Goal: Information Seeking & Learning: Learn about a topic

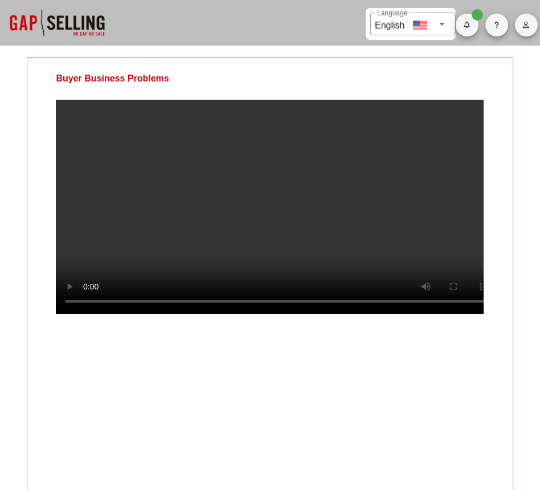
click at [355, 278] on video at bounding box center [270, 207] width 428 height 214
click at [298, 232] on video at bounding box center [270, 207] width 428 height 214
click at [295, 207] on video at bounding box center [270, 207] width 428 height 214
click at [143, 216] on video at bounding box center [270, 207] width 428 height 214
click at [263, 184] on video at bounding box center [270, 207] width 428 height 214
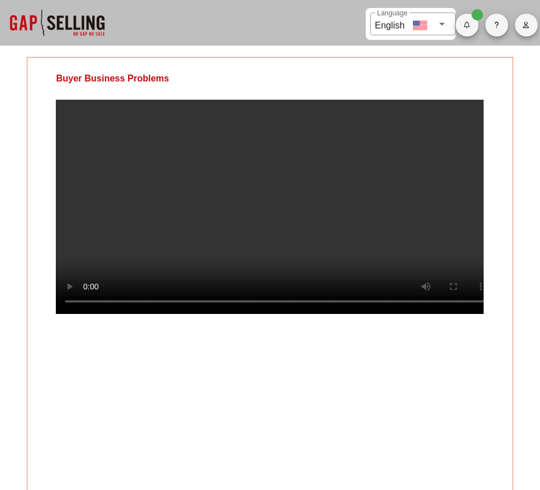
click at [329, 219] on video at bounding box center [270, 207] width 428 height 214
click at [314, 271] on video at bounding box center [270, 207] width 428 height 214
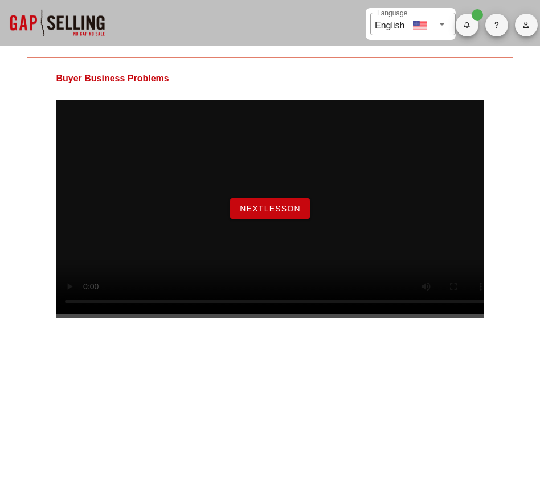
click at [257, 213] on span "NextLesson" at bounding box center [269, 208] width 61 height 9
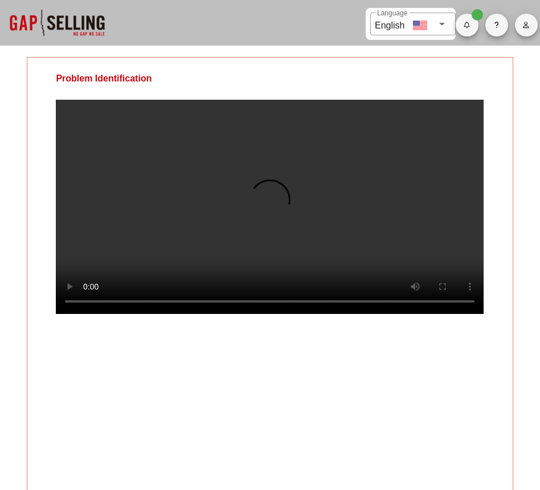
click at [309, 273] on video at bounding box center [270, 207] width 428 height 214
click at [359, 206] on video at bounding box center [270, 207] width 428 height 214
click at [384, 257] on video at bounding box center [270, 207] width 428 height 214
click at [309, 178] on video at bounding box center [270, 207] width 428 height 214
click at [305, 202] on video at bounding box center [270, 207] width 428 height 214
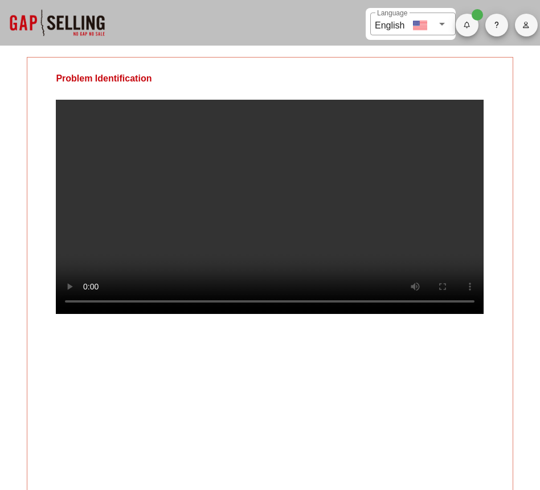
click at [226, 194] on video at bounding box center [270, 207] width 428 height 214
click at [224, 236] on video at bounding box center [270, 207] width 428 height 214
click at [251, 239] on video at bounding box center [270, 207] width 428 height 214
click at [84, 271] on video at bounding box center [270, 207] width 428 height 214
click at [311, 222] on video at bounding box center [270, 207] width 428 height 214
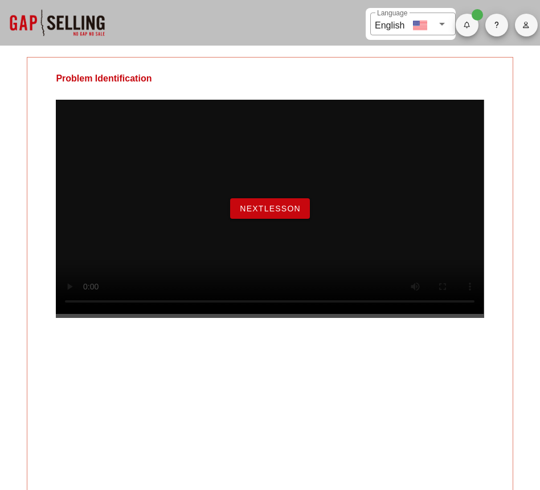
click at [289, 213] on span "NextLesson" at bounding box center [269, 208] width 61 height 9
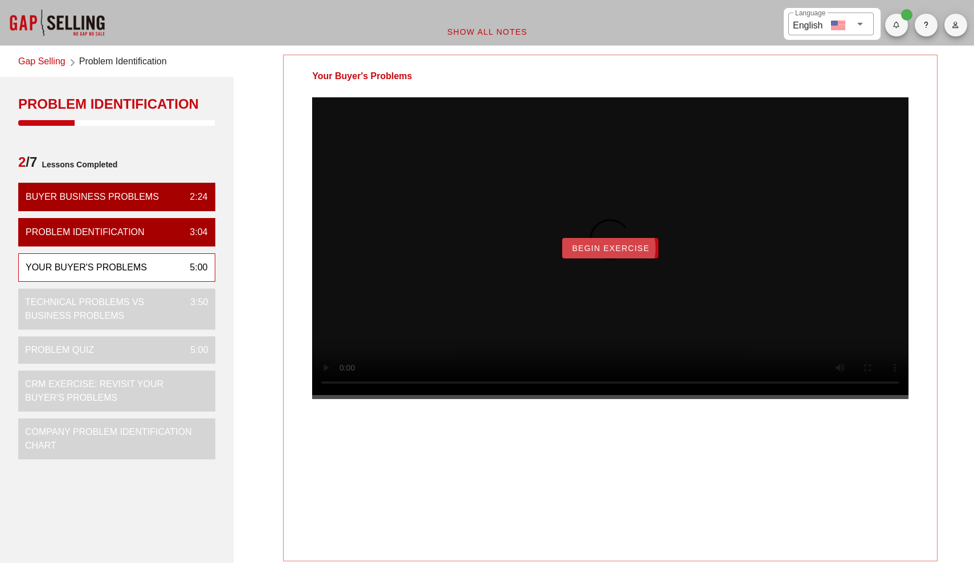
click at [581, 253] on span "Begin Exercise" at bounding box center [610, 248] width 78 height 9
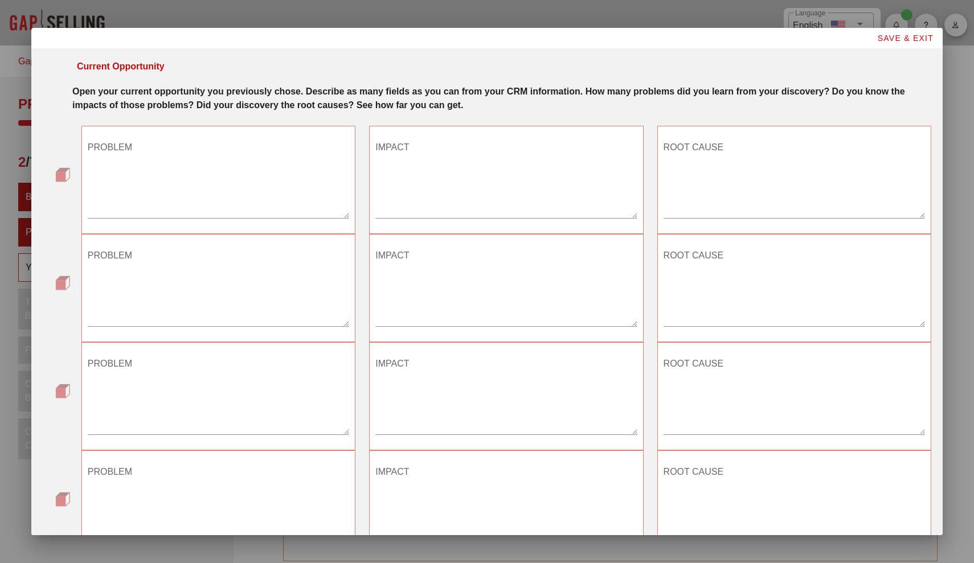
click at [251, 179] on textarea "PROBLEM" at bounding box center [218, 178] width 261 height 80
type textarea "1"
type textarea "The client is not innovative"
click at [426, 169] on textarea "IMPACT" at bounding box center [505, 178] width 261 height 80
type textarea "Less automatic systems and technololgies"
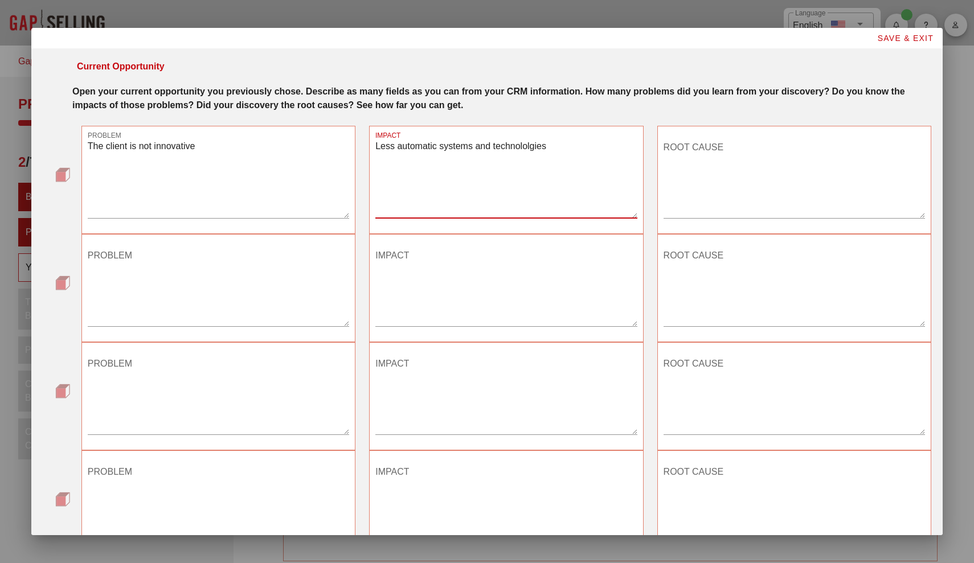
click at [672, 179] on textarea "ROOT CAUSE" at bounding box center [793, 178] width 261 height 80
type textarea "low budget"
click at [203, 313] on textarea "PROBLEM" at bounding box center [218, 287] width 261 height 80
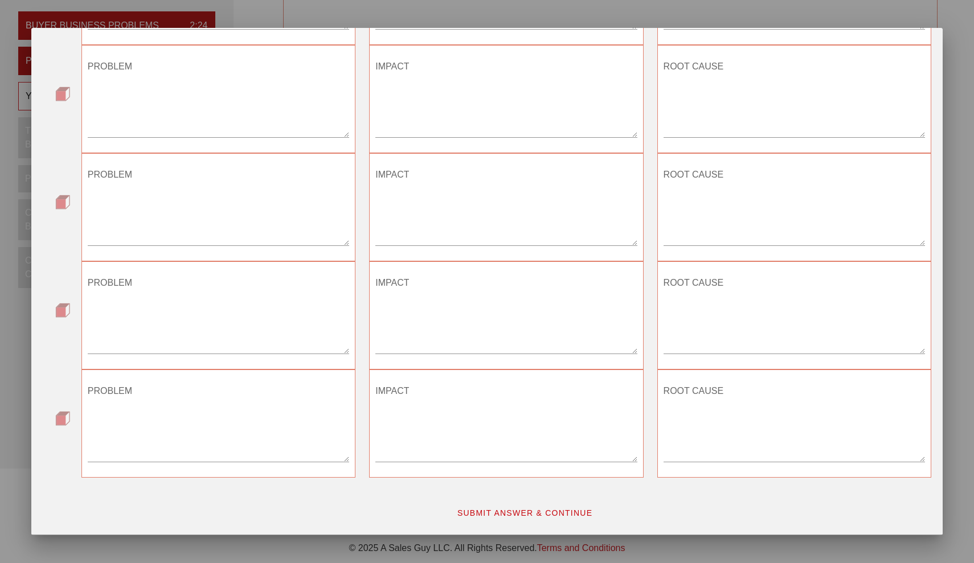
scroll to position [215, 0]
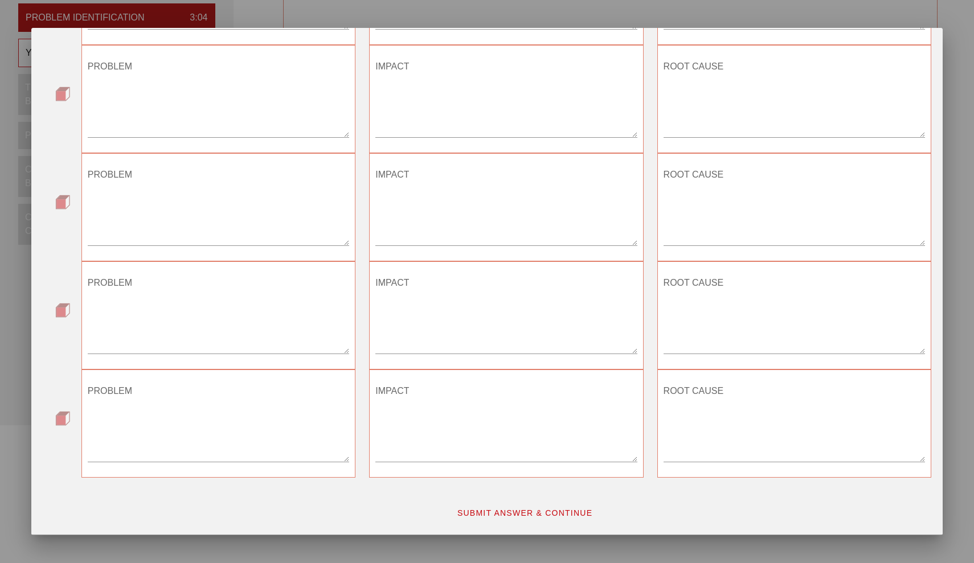
click at [481, 510] on span "SUBMIT ANSWER & CONTINUE" at bounding box center [525, 512] width 136 height 9
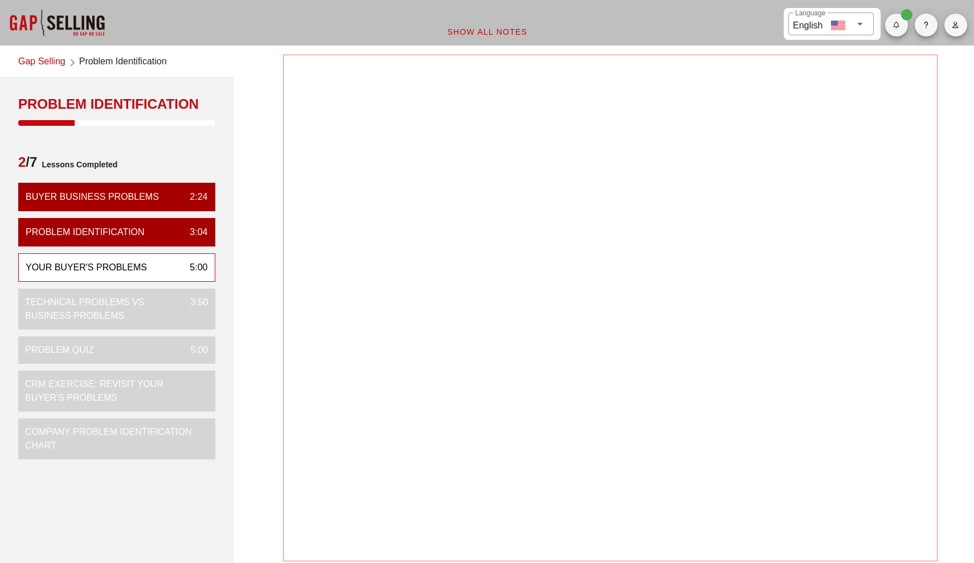
scroll to position [0, 0]
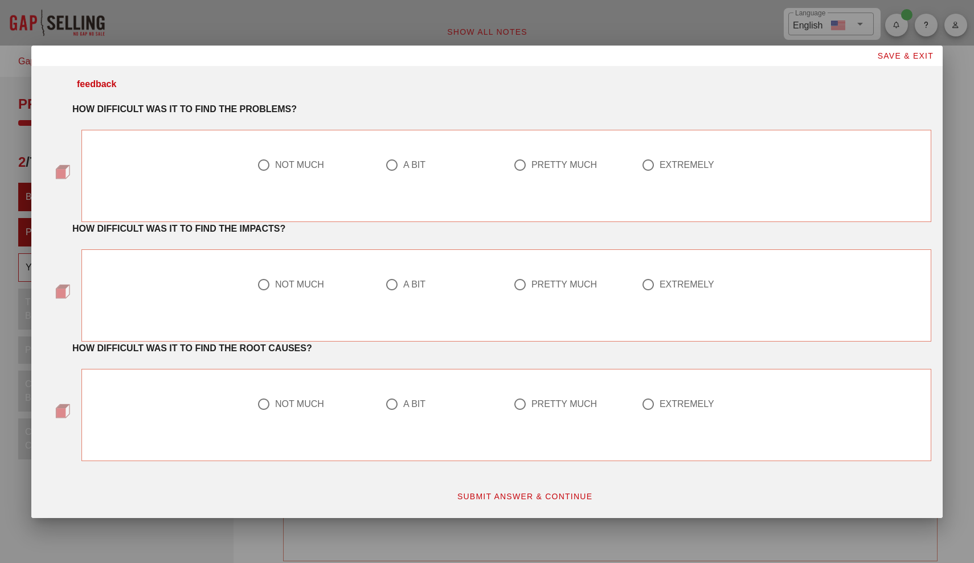
click at [410, 166] on div "A BIT" at bounding box center [414, 164] width 22 height 11
radio input "true"
click at [426, 290] on label "A BIT" at bounding box center [446, 284] width 87 height 11
radio input "true"
click at [417, 399] on div "A BIT" at bounding box center [414, 404] width 22 height 11
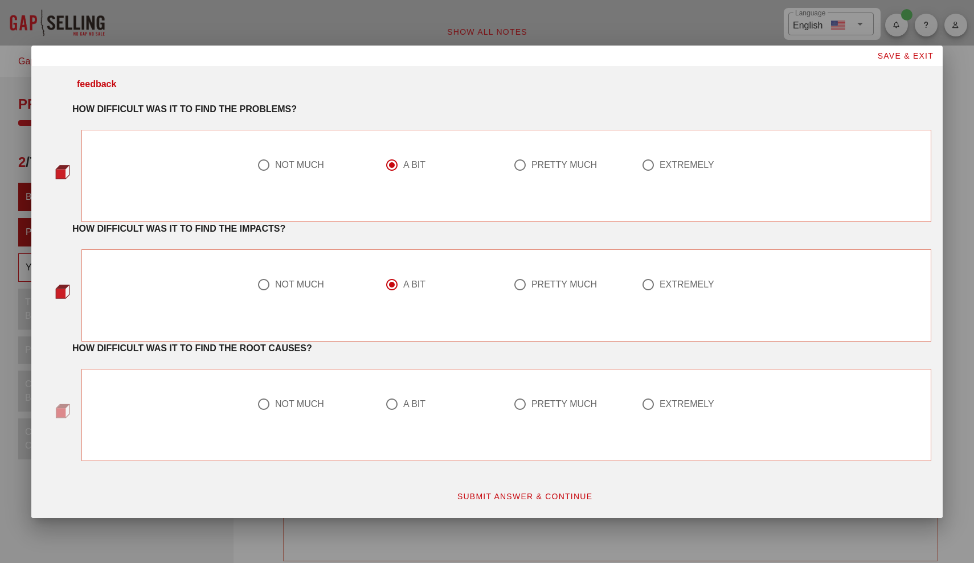
radio input "true"
click at [492, 495] on span "SUBMIT ANSWER & CONTINUE" at bounding box center [525, 496] width 136 height 9
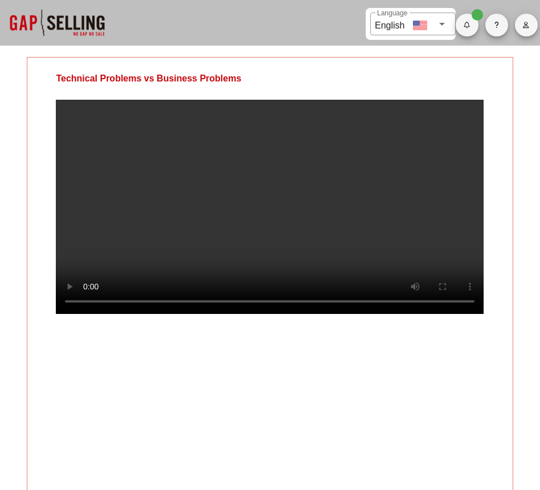
click at [321, 252] on video at bounding box center [270, 207] width 428 height 214
click at [273, 241] on video at bounding box center [270, 207] width 428 height 214
click at [340, 211] on video at bounding box center [270, 207] width 428 height 214
click at [358, 229] on video at bounding box center [270, 207] width 428 height 214
click at [363, 290] on video at bounding box center [270, 207] width 428 height 214
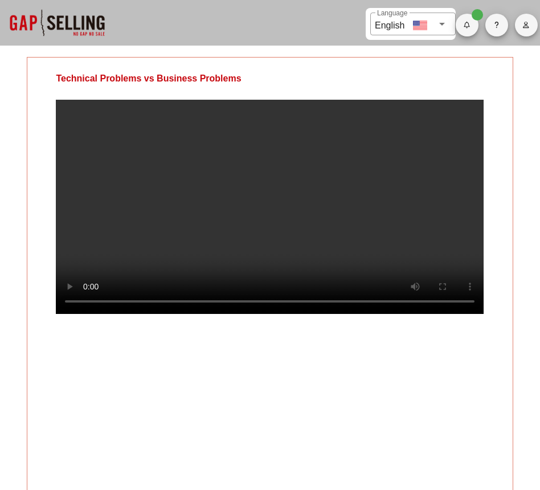
click at [311, 258] on video at bounding box center [270, 207] width 428 height 214
click at [289, 314] on video at bounding box center [270, 207] width 428 height 214
click at [421, 251] on video at bounding box center [270, 207] width 428 height 214
click at [251, 218] on video at bounding box center [270, 207] width 428 height 214
click at [237, 216] on video at bounding box center [270, 207] width 428 height 214
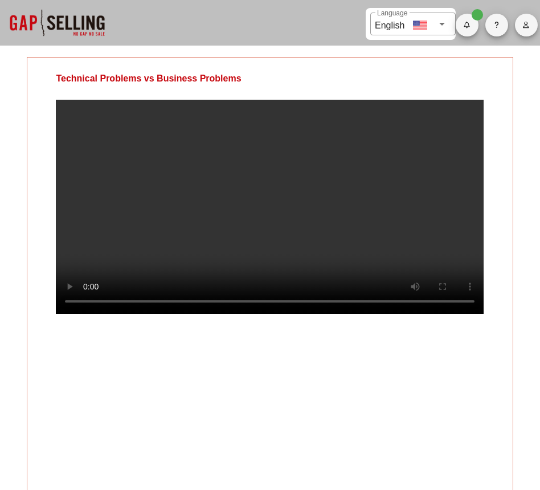
click at [390, 194] on video at bounding box center [270, 207] width 428 height 214
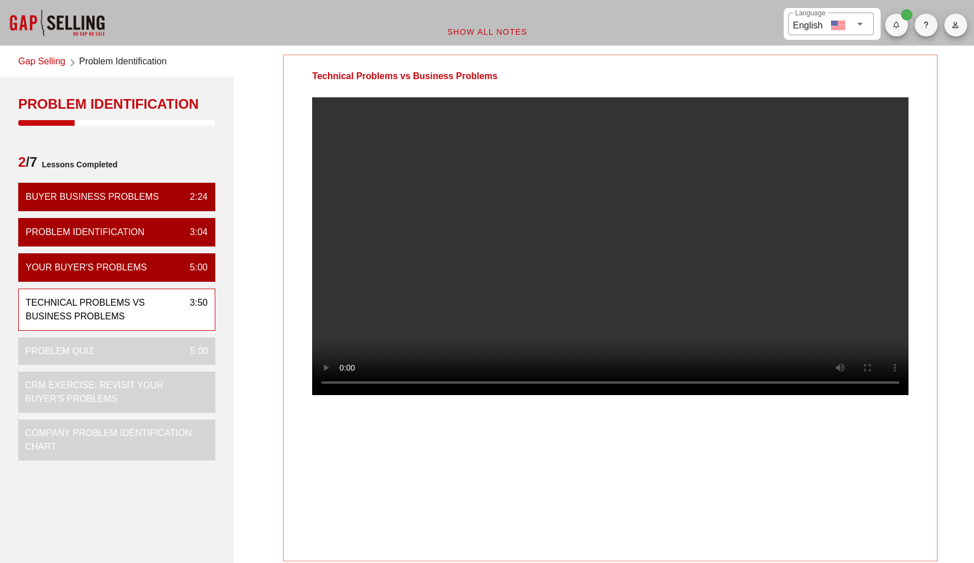
click at [783, 395] on video at bounding box center [610, 246] width 596 height 298
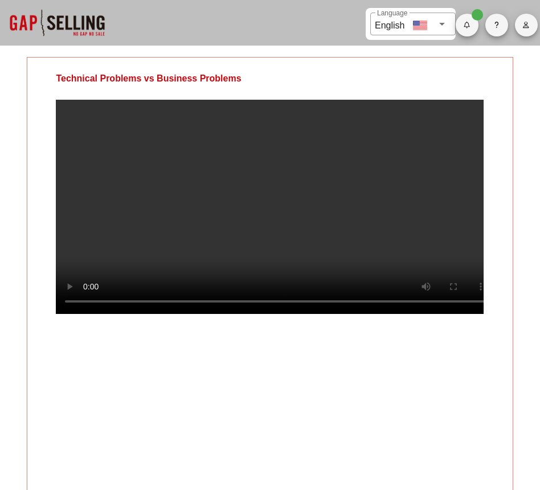
click at [340, 216] on video at bounding box center [270, 207] width 428 height 214
click at [428, 187] on video at bounding box center [270, 207] width 428 height 214
click at [415, 248] on video at bounding box center [270, 207] width 428 height 214
click at [348, 219] on video at bounding box center [270, 207] width 428 height 214
click at [333, 244] on video at bounding box center [270, 207] width 428 height 214
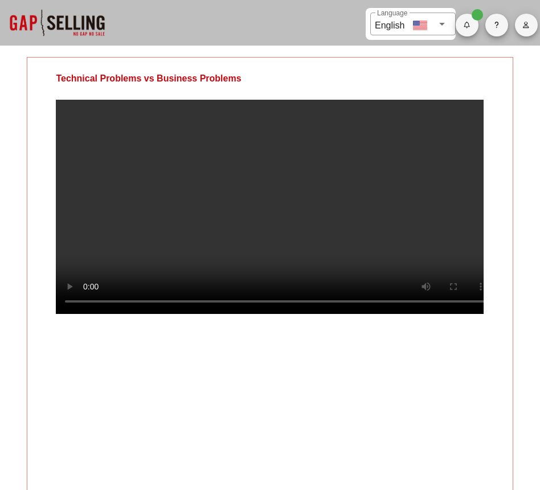
click at [333, 244] on video at bounding box center [270, 207] width 428 height 214
click at [299, 229] on video at bounding box center [270, 207] width 428 height 214
click at [315, 261] on video at bounding box center [270, 207] width 428 height 214
click at [374, 241] on video at bounding box center [270, 207] width 428 height 214
click at [346, 244] on video at bounding box center [270, 207] width 428 height 214
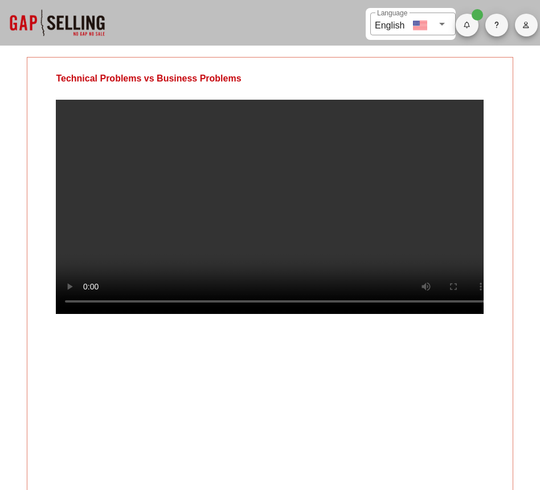
click at [340, 273] on video at bounding box center [270, 207] width 428 height 214
click at [371, 243] on video at bounding box center [270, 207] width 428 height 214
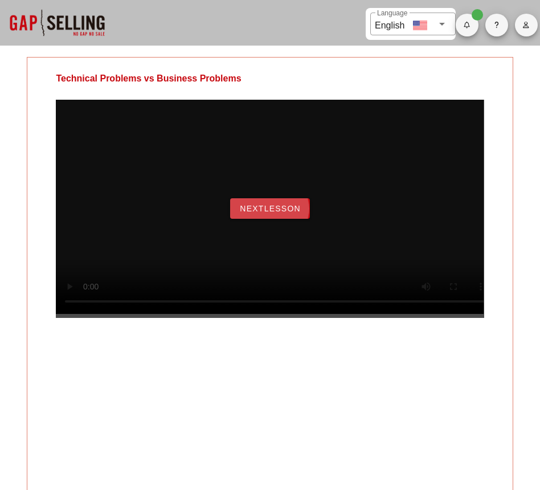
click at [251, 213] on span "NextLesson" at bounding box center [269, 208] width 61 height 9
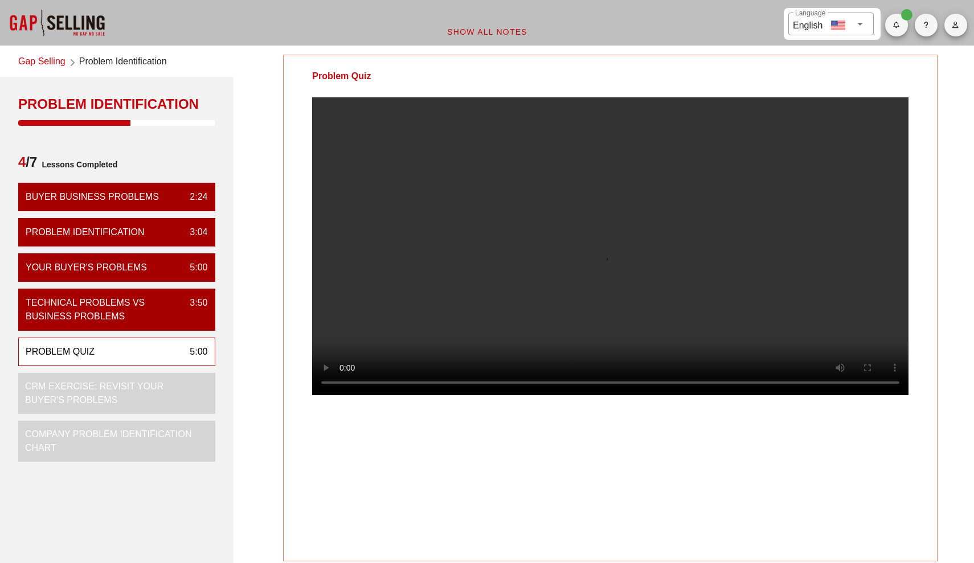
click at [864, 22] on icon at bounding box center [860, 24] width 14 height 14
click at [864, 22] on div at bounding box center [859, 29] width 14 height 14
click at [942, 162] on div "Problem Quiz Your Notes Save Note Show All Notes" at bounding box center [610, 392] width 741 height 688
click at [584, 292] on video at bounding box center [610, 246] width 596 height 298
click at [553, 256] on video at bounding box center [610, 246] width 596 height 298
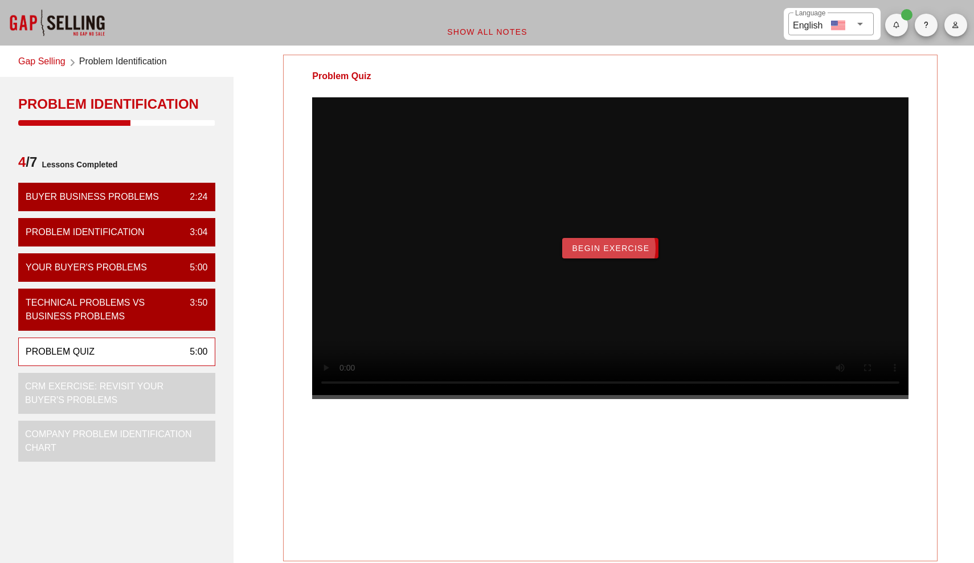
click at [614, 253] on span "Begin Exercise" at bounding box center [610, 248] width 78 height 9
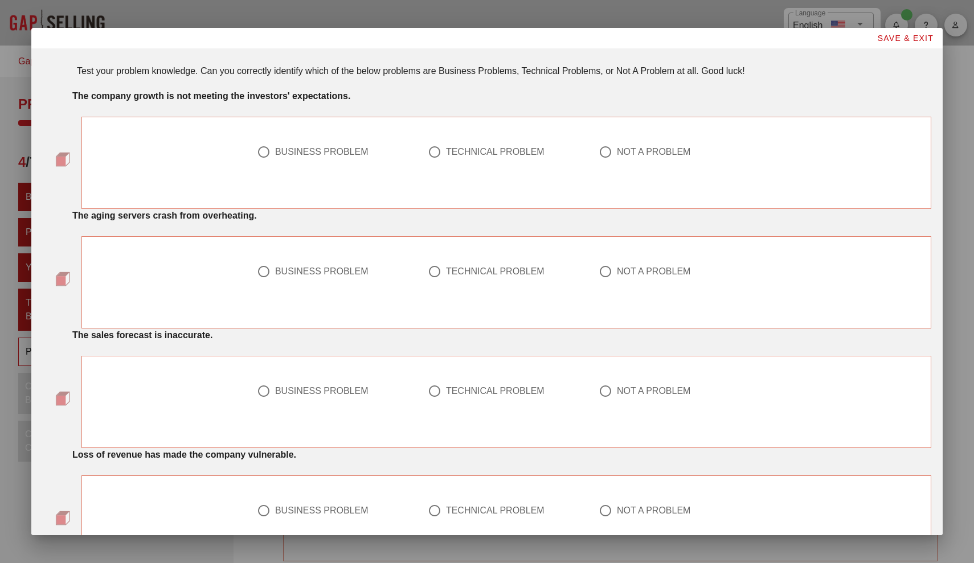
click at [362, 156] on div "BUSINESS PROBLEM" at bounding box center [321, 151] width 93 height 11
radio input "true"
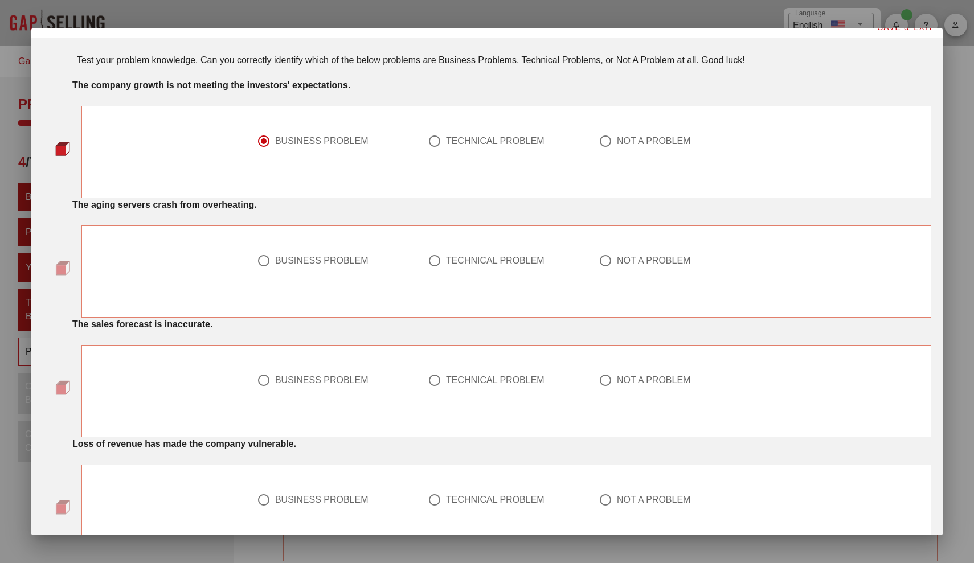
scroll to position [11, 0]
click at [483, 268] on div at bounding box center [506, 274] width 157 height 14
click at [495, 258] on div "TECHNICAL PROBLEM" at bounding box center [495, 260] width 99 height 11
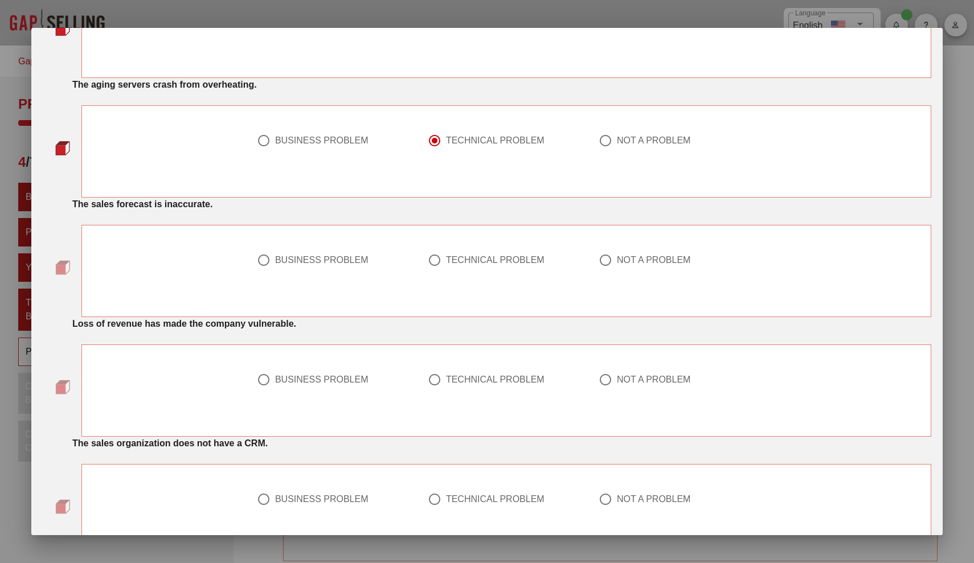
scroll to position [136, 0]
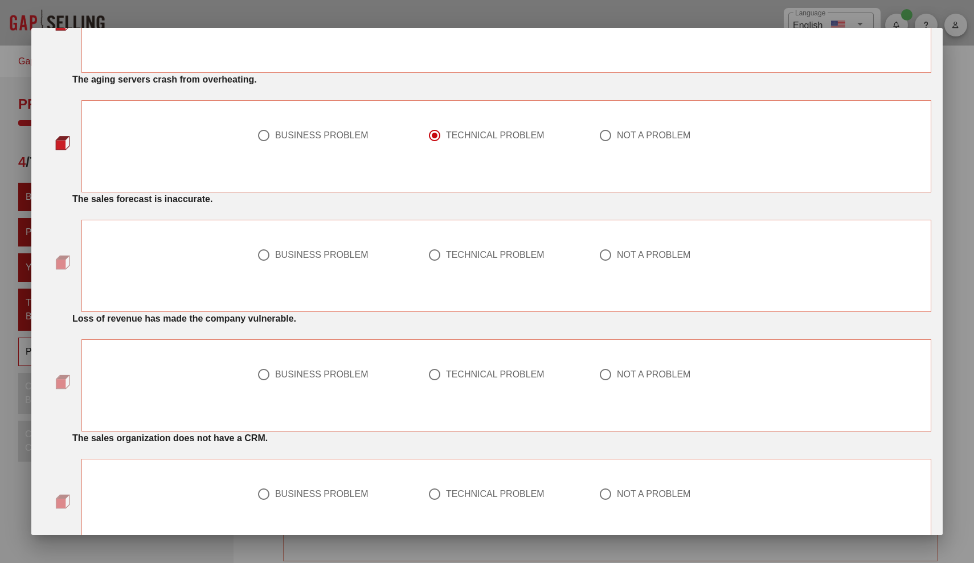
click at [623, 137] on div "NOT A PROBLEM" at bounding box center [654, 135] width 74 height 11
radio input "false"
radio input "true"
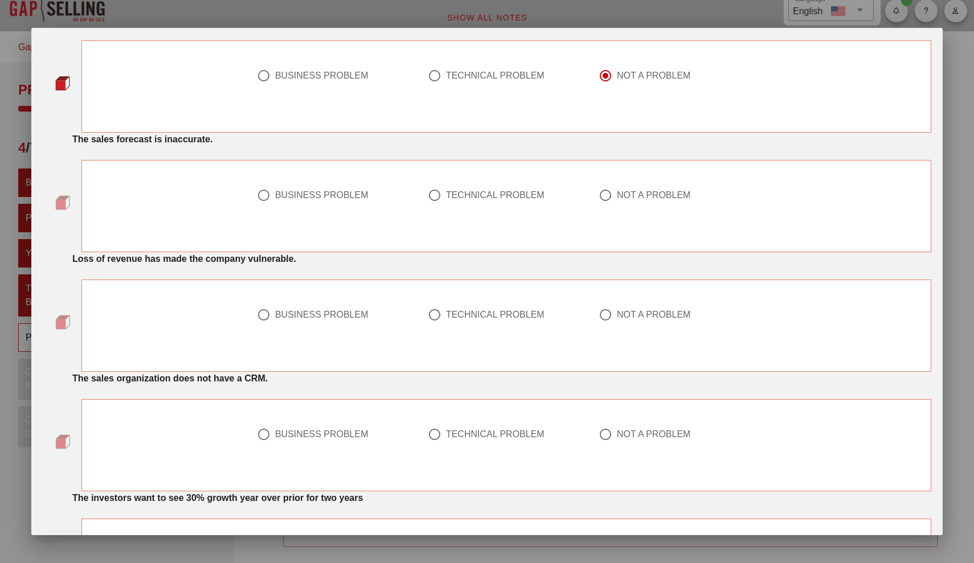
scroll to position [192, 0]
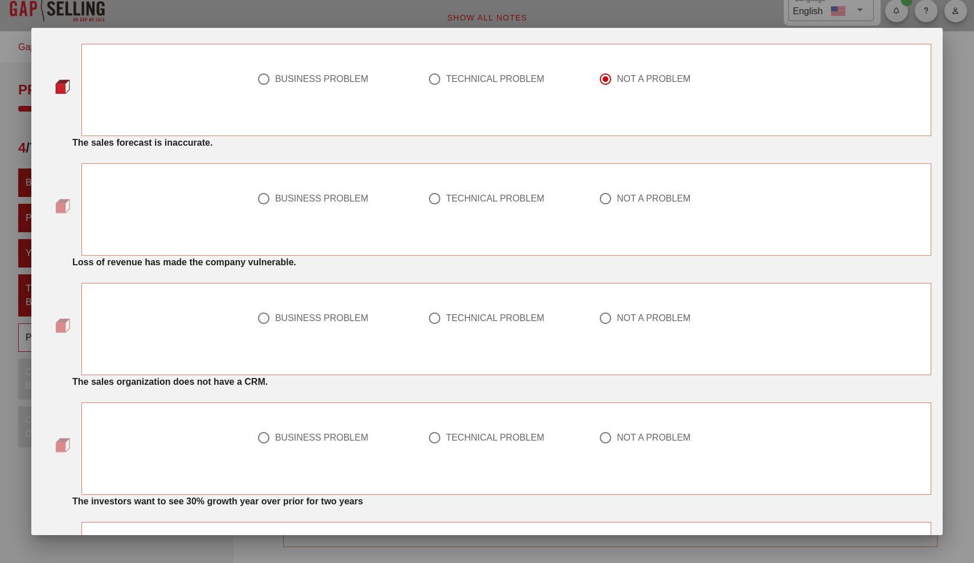
click at [491, 75] on div "TECHNICAL PROBLEM" at bounding box center [495, 78] width 99 height 11
radio input "true"
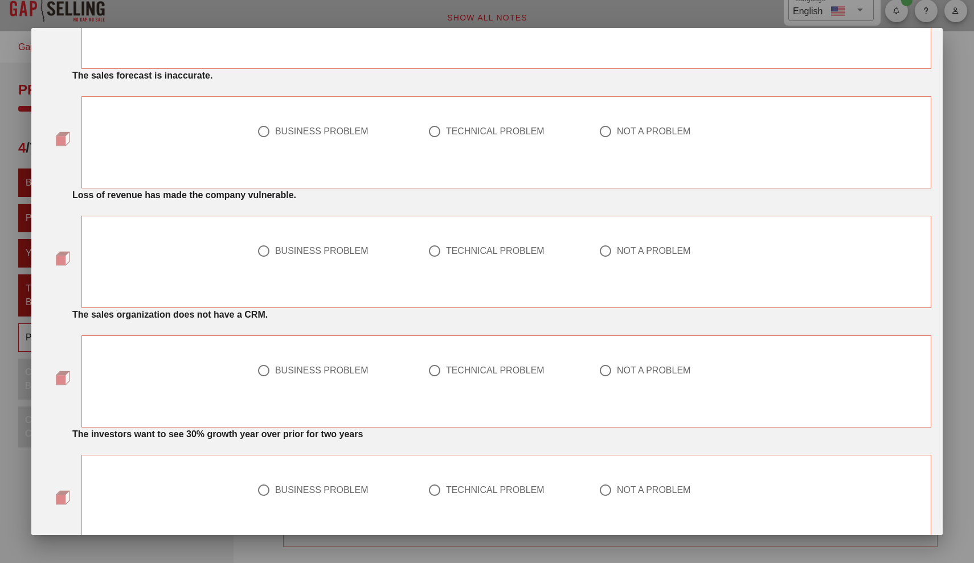
scroll to position [283, 0]
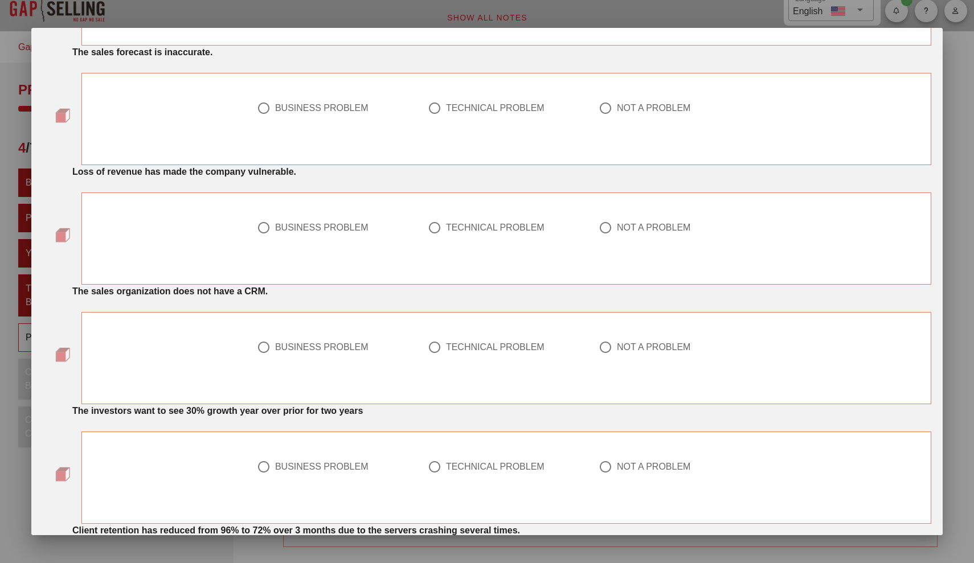
click at [302, 227] on div "BUSINESS PROBLEM" at bounding box center [321, 227] width 93 height 11
radio input "true"
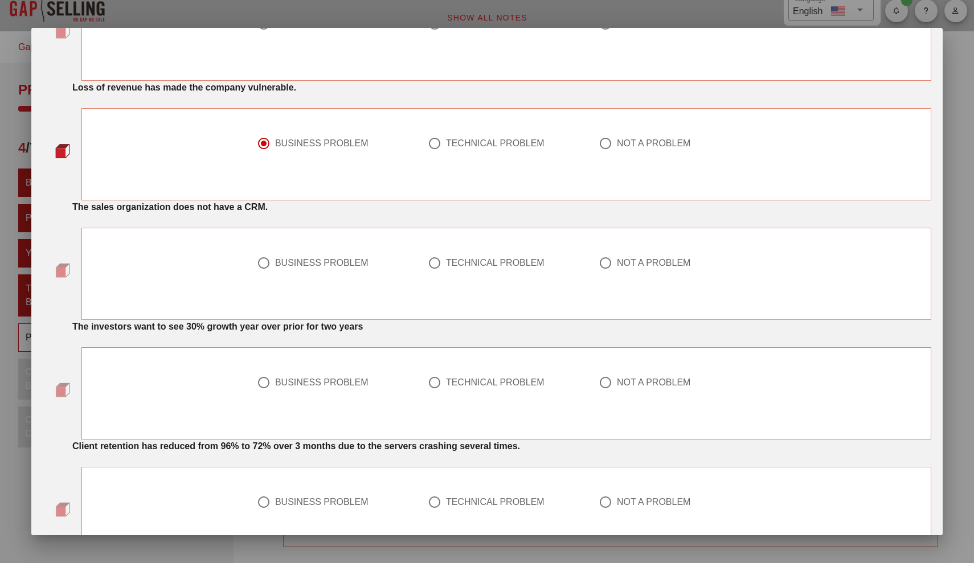
scroll to position [367, 0]
click at [470, 259] on div "TECHNICAL PROBLEM" at bounding box center [495, 262] width 99 height 11
radio input "true"
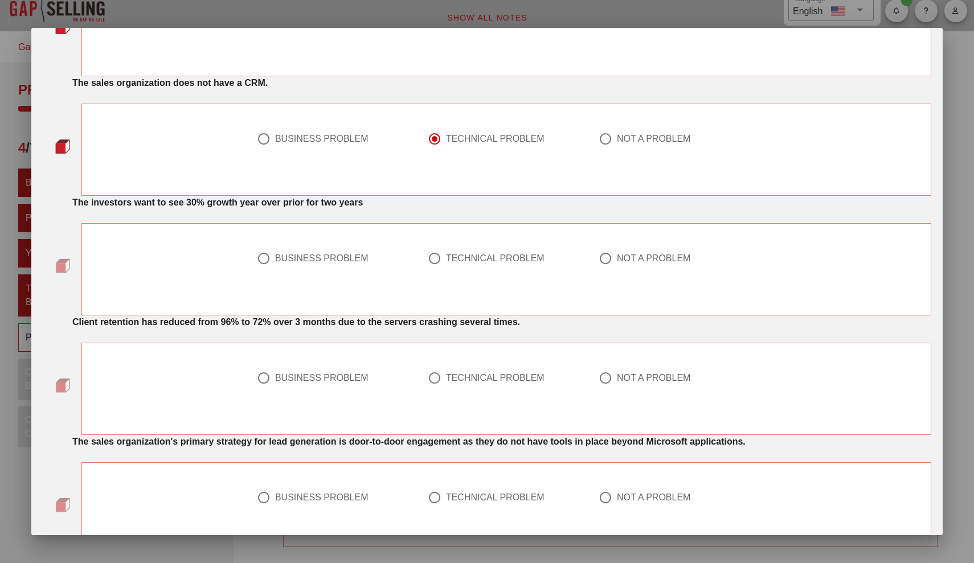
scroll to position [500, 0]
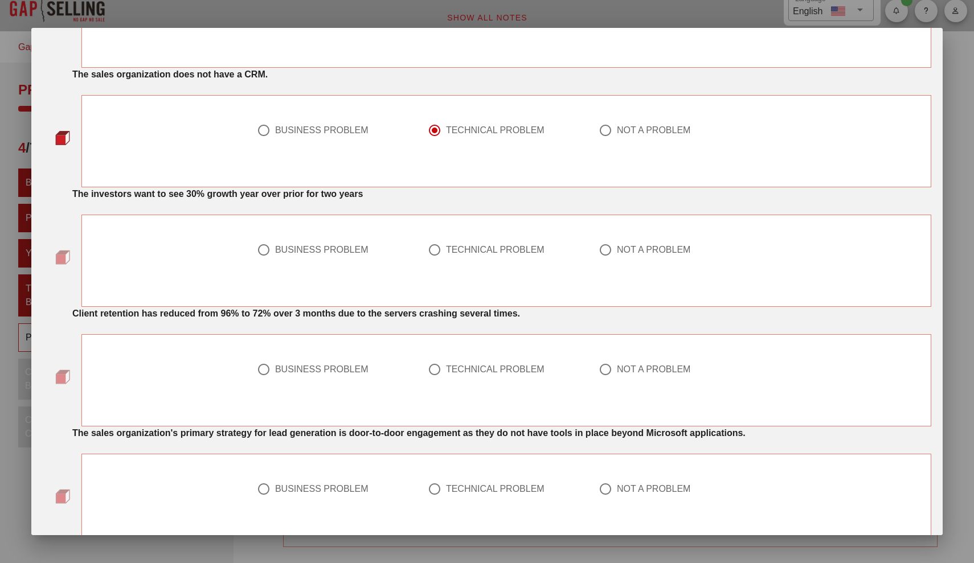
click at [643, 241] on div "NOT A PROBLEM" at bounding box center [677, 256] width 171 height 41
click at [639, 248] on div "NOT A PROBLEM" at bounding box center [654, 249] width 74 height 11
radio input "true"
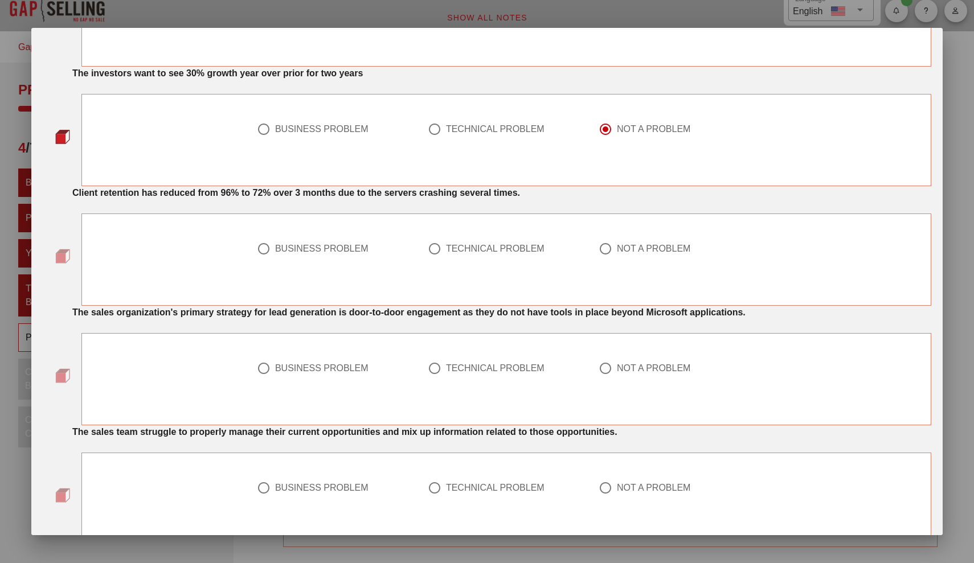
scroll to position [627, 0]
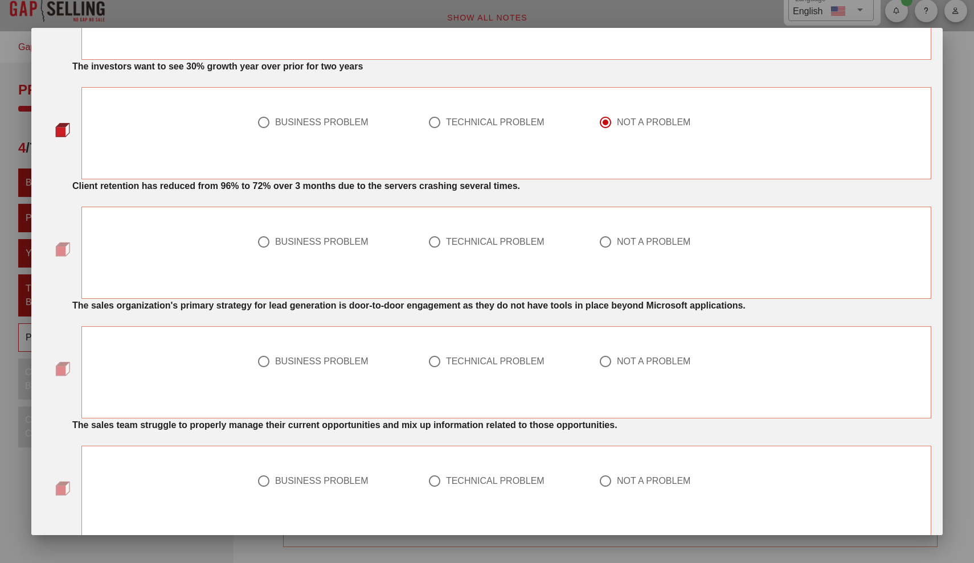
click at [335, 236] on div "BUSINESS PROBLEM" at bounding box center [321, 241] width 93 height 11
radio input "true"
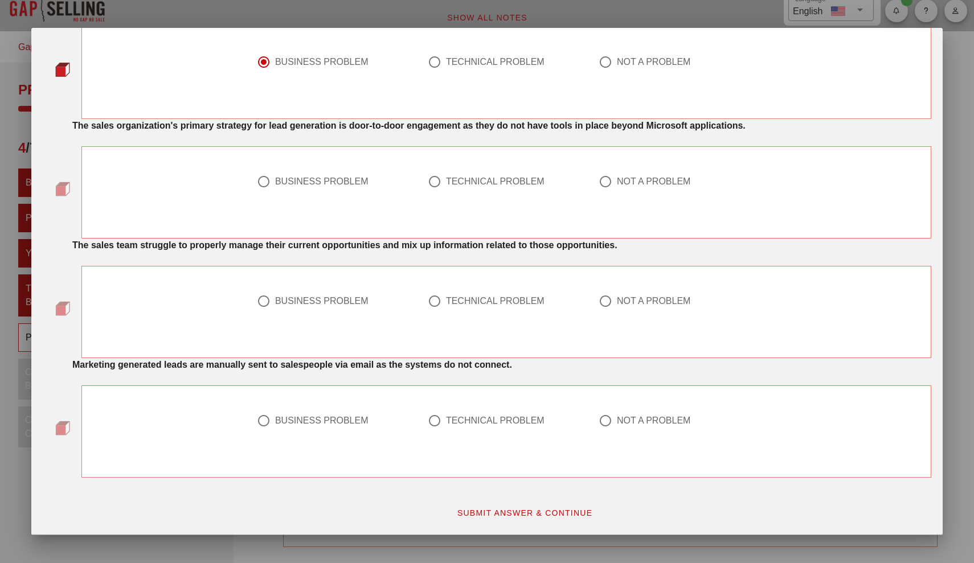
scroll to position [807, 0]
click at [329, 185] on div "BUSINESS PROBLEM" at bounding box center [321, 181] width 93 height 11
radio input "true"
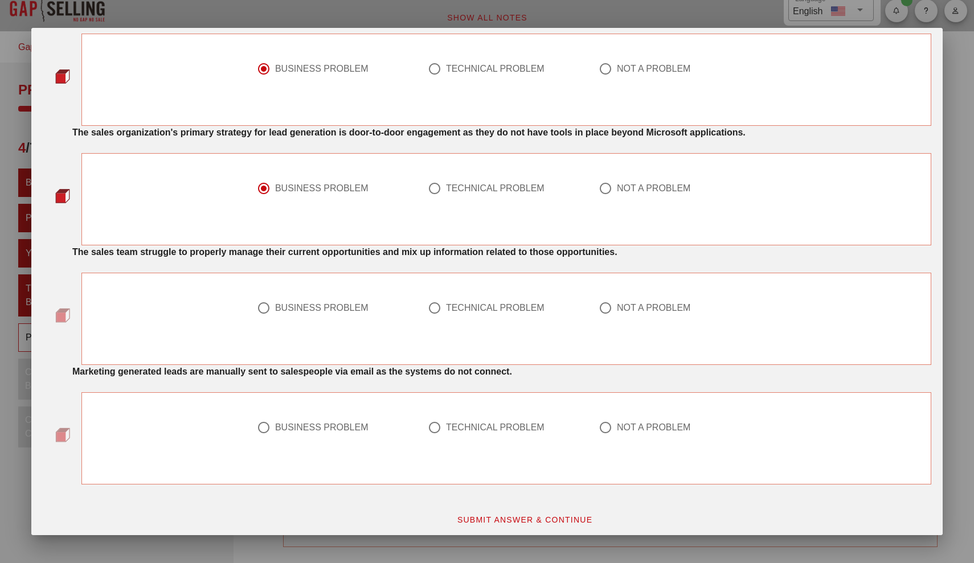
scroll to position [801, 0]
click at [327, 305] on div "BUSINESS PROBLEM" at bounding box center [321, 307] width 93 height 11
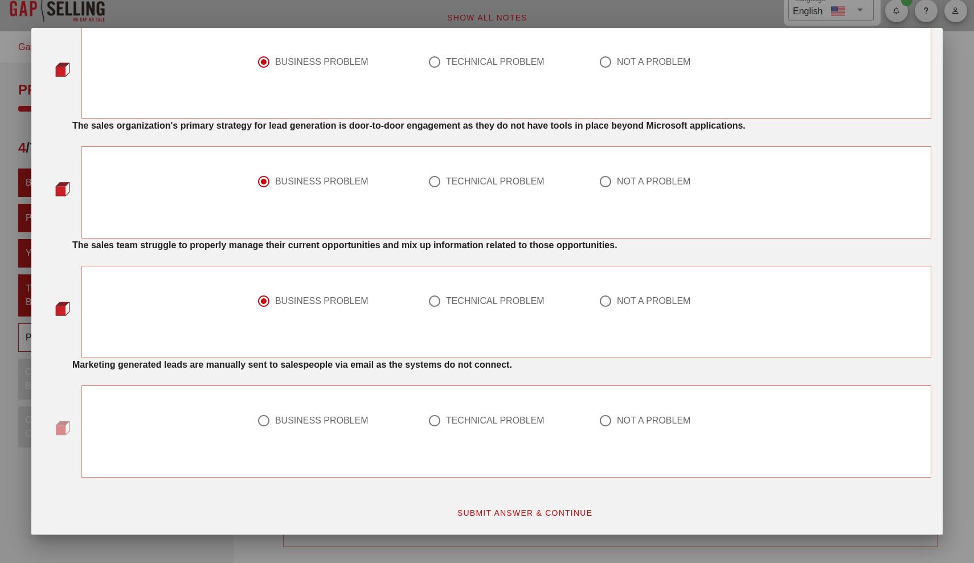
scroll to position [807, 0]
click at [435, 295] on div at bounding box center [434, 301] width 19 height 19
radio input "false"
radio input "true"
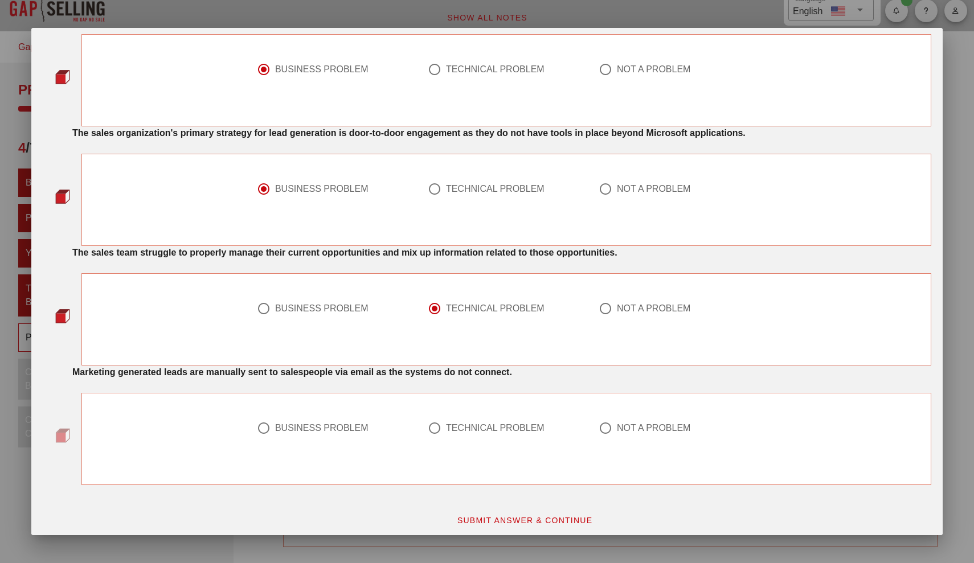
scroll to position [802, 0]
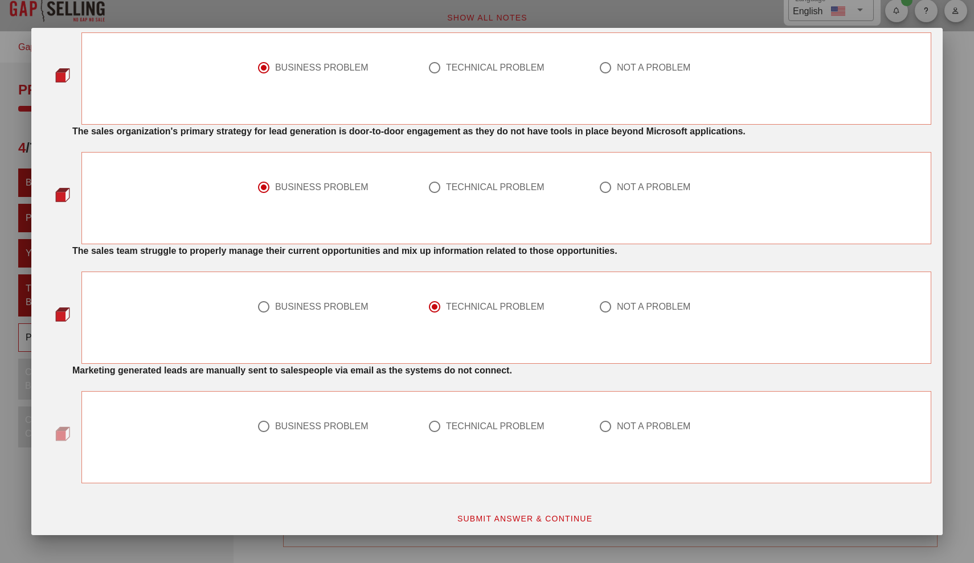
click at [333, 423] on div "BUSINESS PROBLEM" at bounding box center [321, 426] width 93 height 11
click at [444, 426] on div at bounding box center [434, 426] width 19 height 19
radio input "false"
radio input "true"
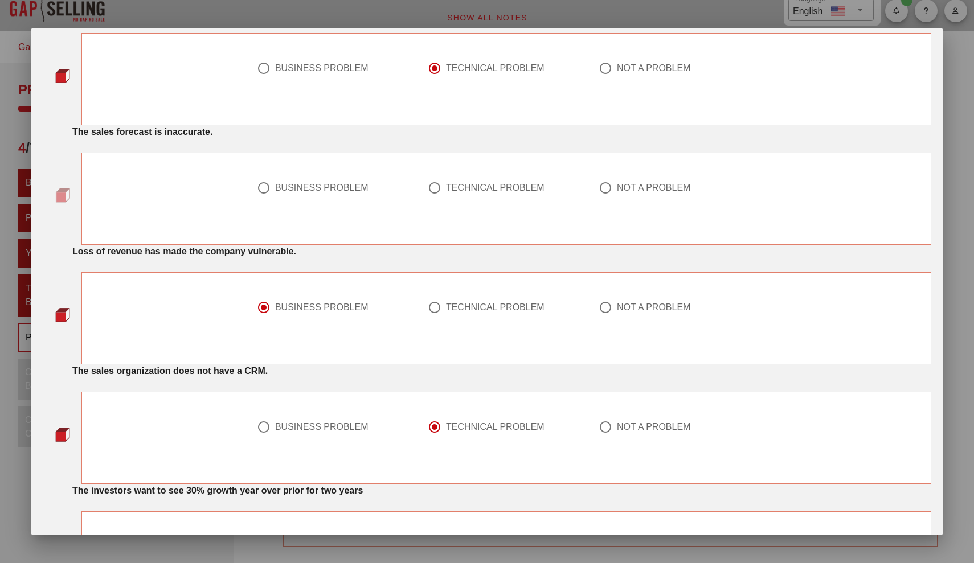
scroll to position [206, 0]
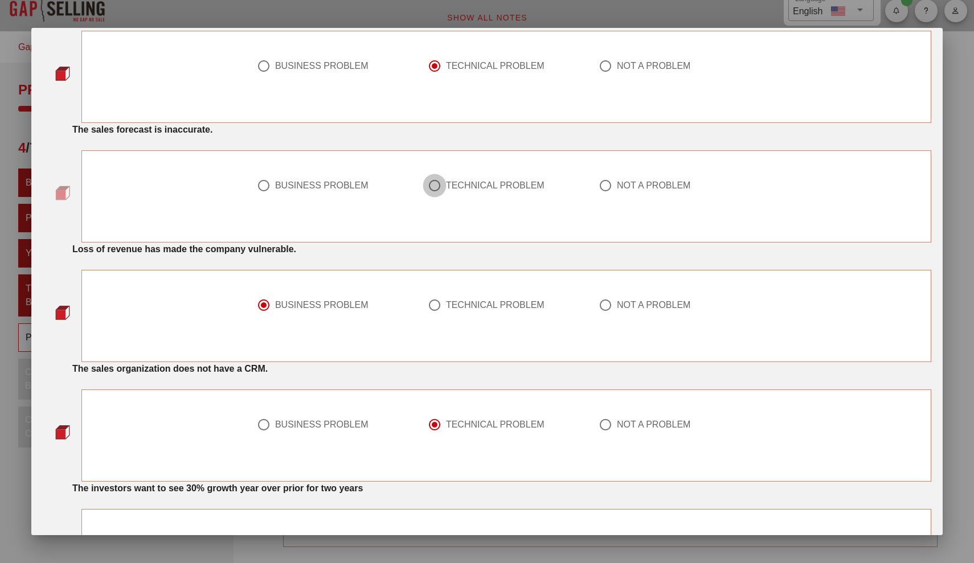
click at [429, 182] on div at bounding box center [434, 185] width 19 height 19
radio input "true"
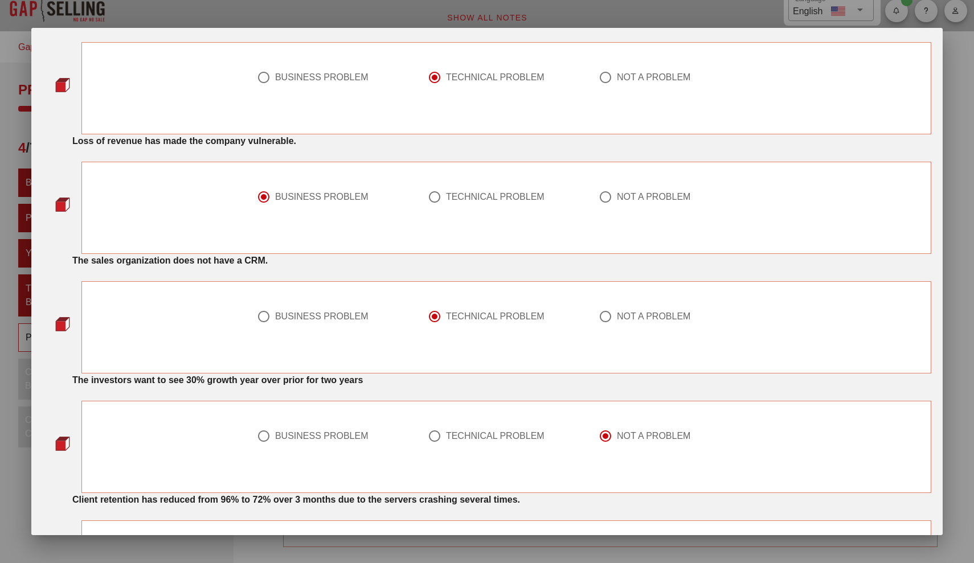
scroll to position [328, 0]
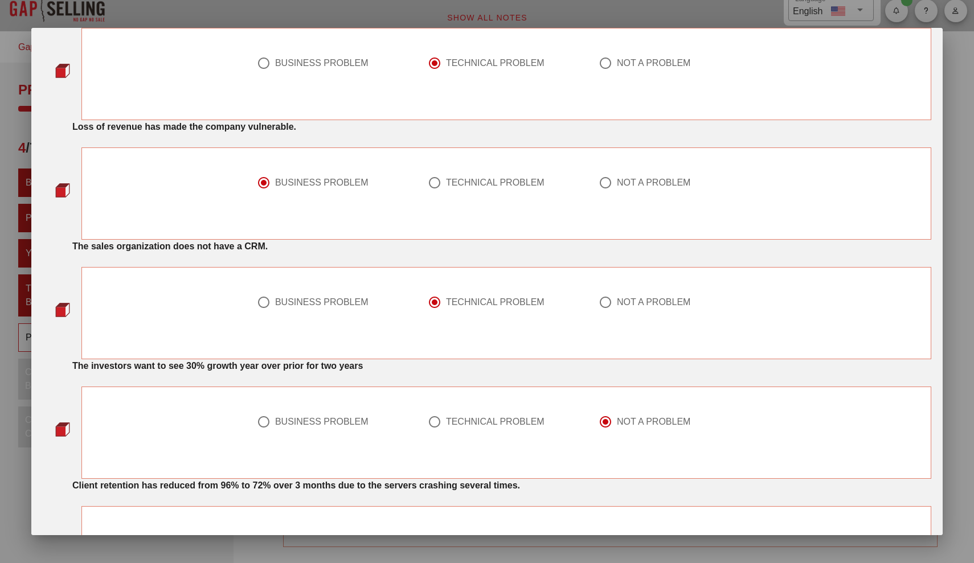
click at [321, 65] on div "BUSINESS PROBLEM" at bounding box center [321, 63] width 93 height 11
radio input "true"
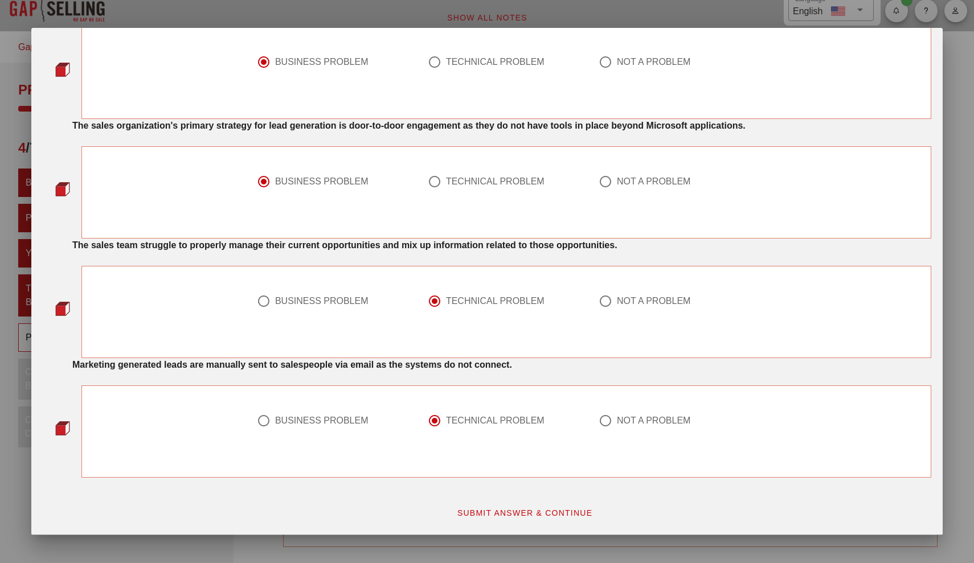
scroll to position [807, 0]
click at [479, 511] on span "SUBMIT ANSWER & CONTINUE" at bounding box center [525, 512] width 136 height 9
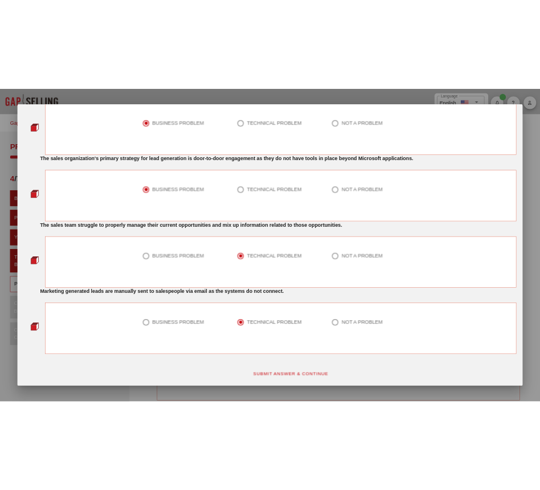
scroll to position [0, 0]
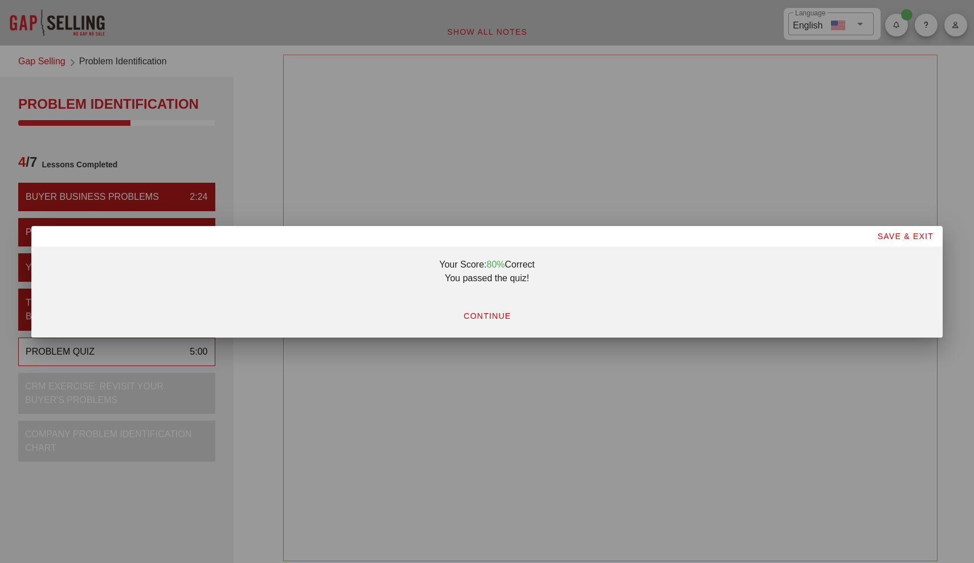
click at [492, 308] on button "CONTINUE" at bounding box center [487, 316] width 66 height 20
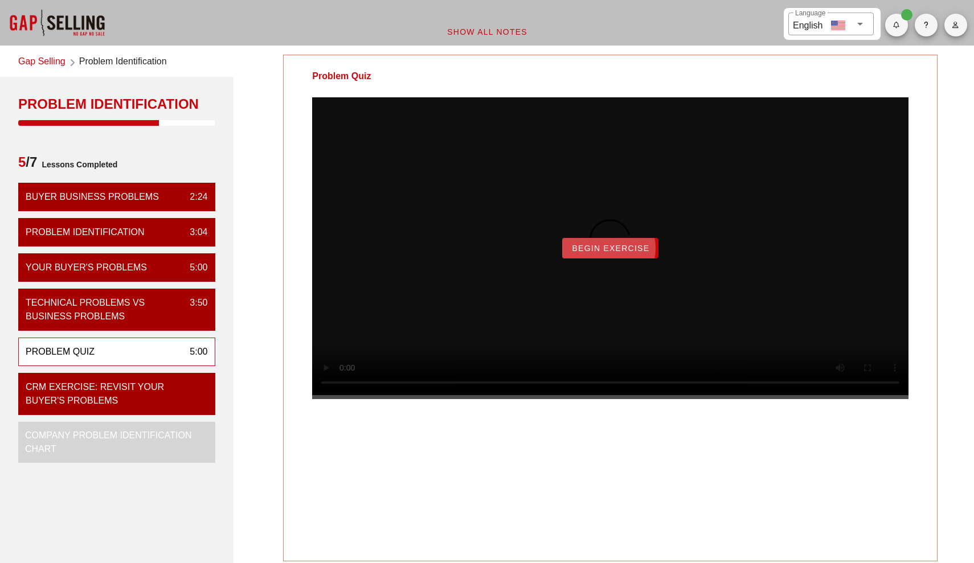
click at [611, 258] on button "Begin Exercise" at bounding box center [610, 248] width 96 height 20
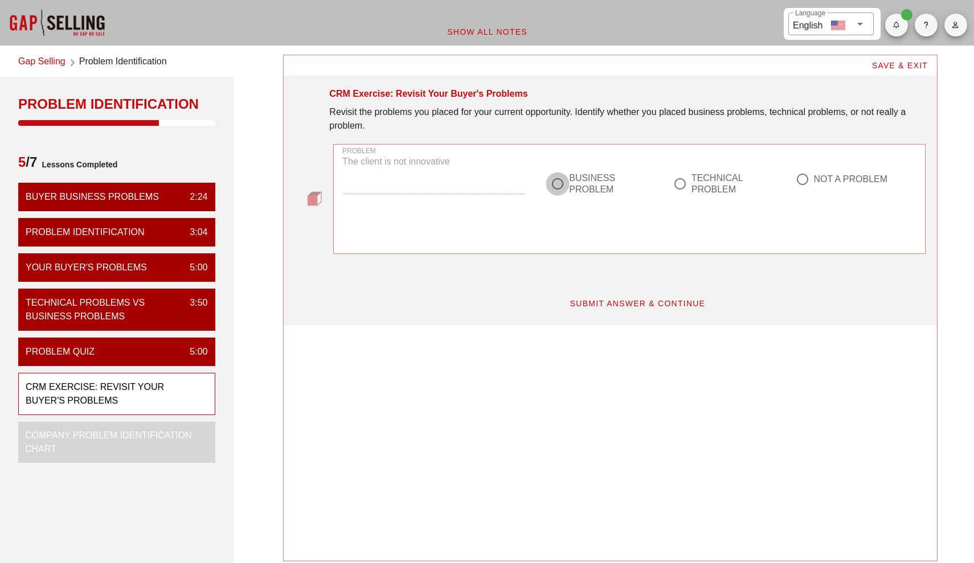
click at [562, 186] on div at bounding box center [557, 183] width 19 height 19
radio input "true"
click at [619, 305] on span "SUBMIT ANSWER & CONTINUE" at bounding box center [637, 303] width 136 height 9
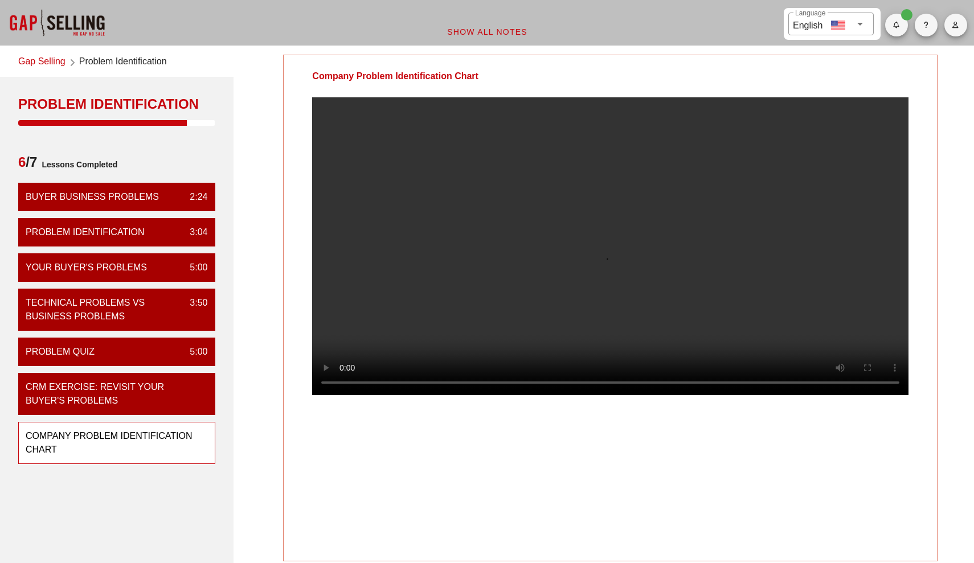
click at [405, 248] on video at bounding box center [610, 246] width 596 height 298
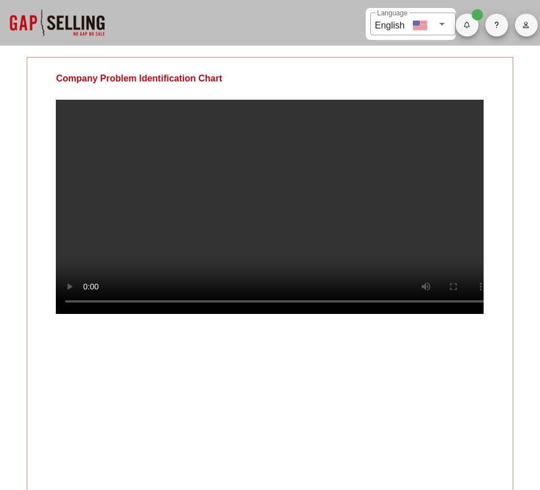
click at [422, 209] on video at bounding box center [270, 207] width 428 height 214
click at [401, 240] on video at bounding box center [270, 207] width 428 height 214
click at [75, 314] on video at bounding box center [270, 207] width 428 height 214
click at [93, 314] on video at bounding box center [270, 207] width 428 height 214
click at [192, 232] on video at bounding box center [270, 207] width 428 height 214
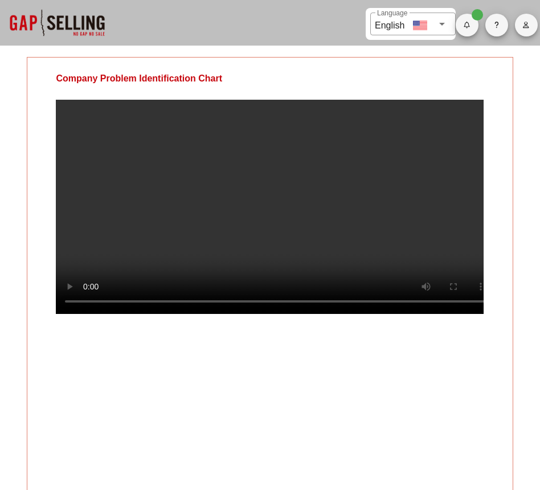
click at [426, 223] on video at bounding box center [270, 207] width 428 height 214
click at [364, 195] on video at bounding box center [270, 207] width 428 height 214
click at [355, 185] on video at bounding box center [270, 207] width 428 height 214
click at [268, 219] on video at bounding box center [270, 207] width 428 height 214
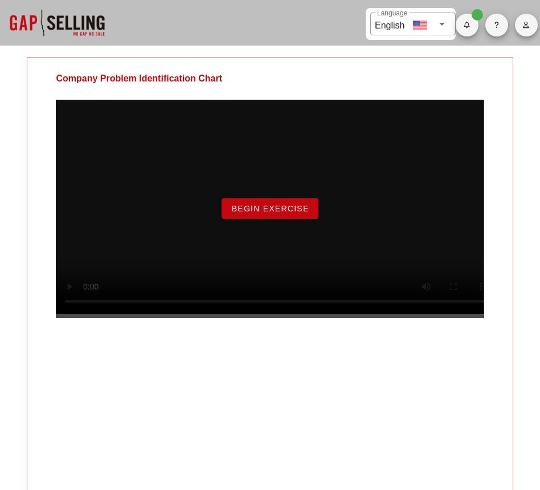
click at [236, 213] on span "Begin Exercise" at bounding box center [270, 208] width 78 height 9
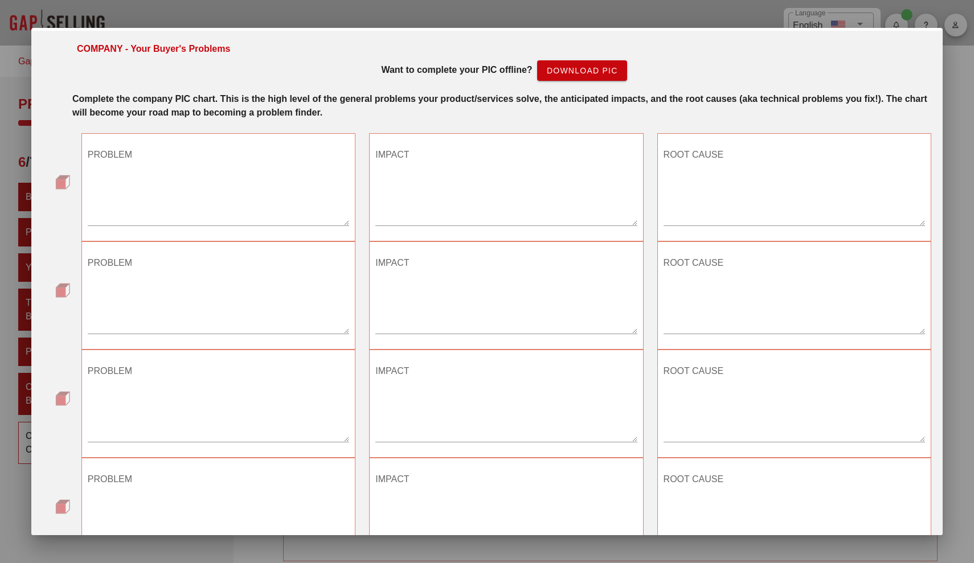
scroll to position [19, 0]
click at [195, 212] on textarea "PROBLEM" at bounding box center [218, 185] width 261 height 80
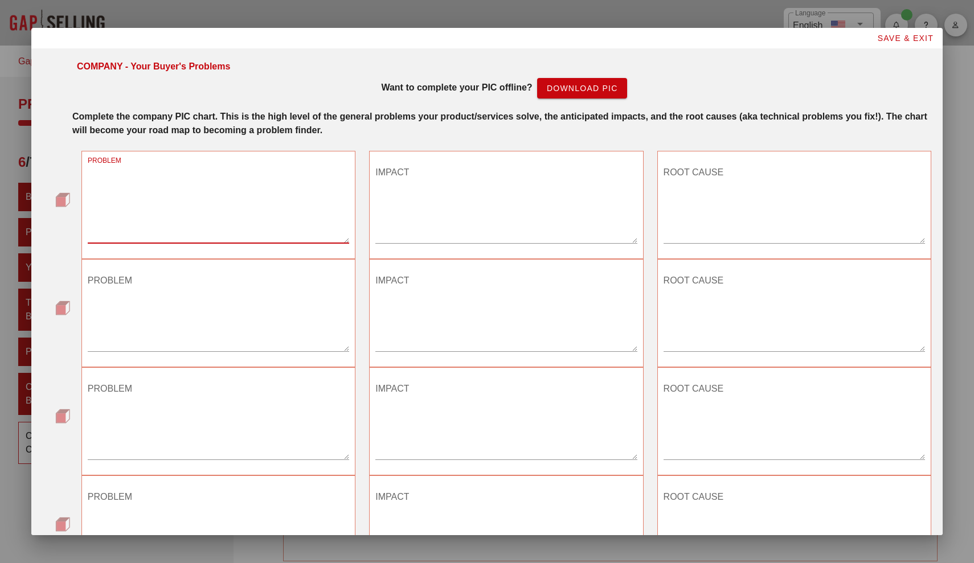
scroll to position [0, 0]
type textarea "unstructured information"
click at [437, 198] on textarea "IMPACT" at bounding box center [505, 203] width 261 height 80
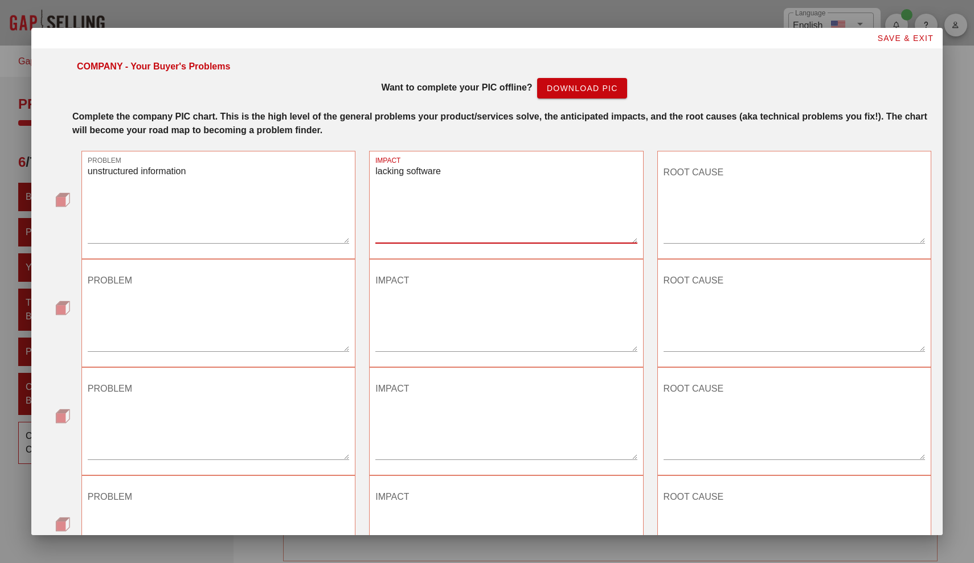
type textarea "lacking software"
click at [702, 198] on textarea "ROOT CAUSE" at bounding box center [793, 203] width 261 height 80
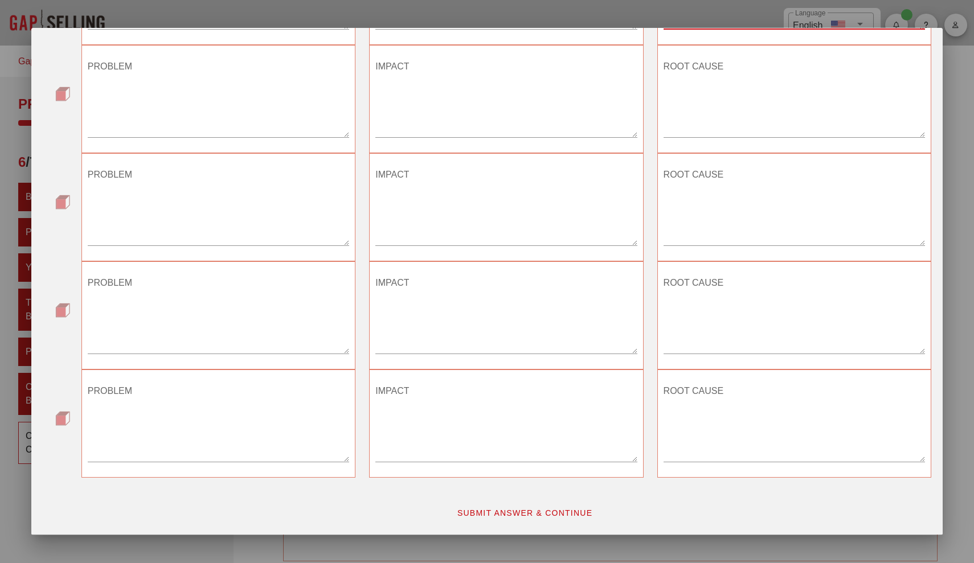
scroll to position [214, 0]
type textarea "low budget"
click at [494, 516] on span "SUBMIT ANSWER & CONTINUE" at bounding box center [525, 512] width 136 height 9
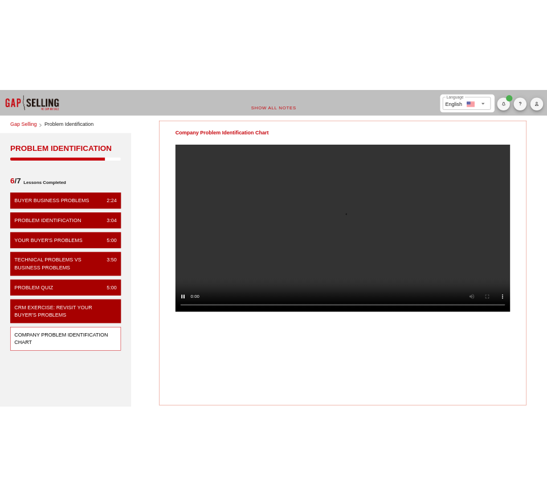
scroll to position [0, 0]
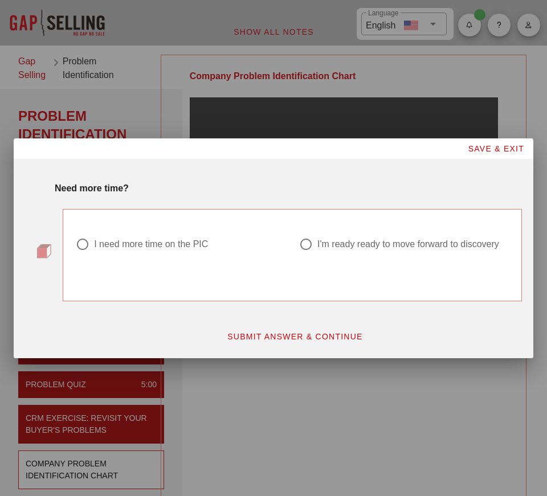
click at [339, 247] on div "I'm ready ready to move forward to discovery" at bounding box center [408, 244] width 182 height 11
radio input "true"
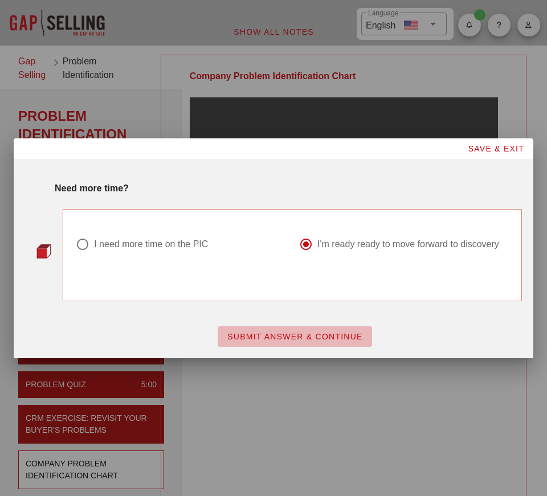
click at [274, 346] on button "SUBMIT ANSWER & CONTINUE" at bounding box center [295, 336] width 154 height 20
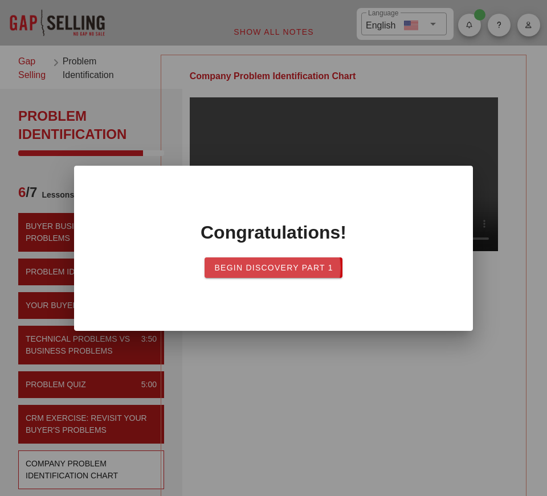
click at [274, 264] on span "Begin Discovery PART 1" at bounding box center [274, 267] width 120 height 9
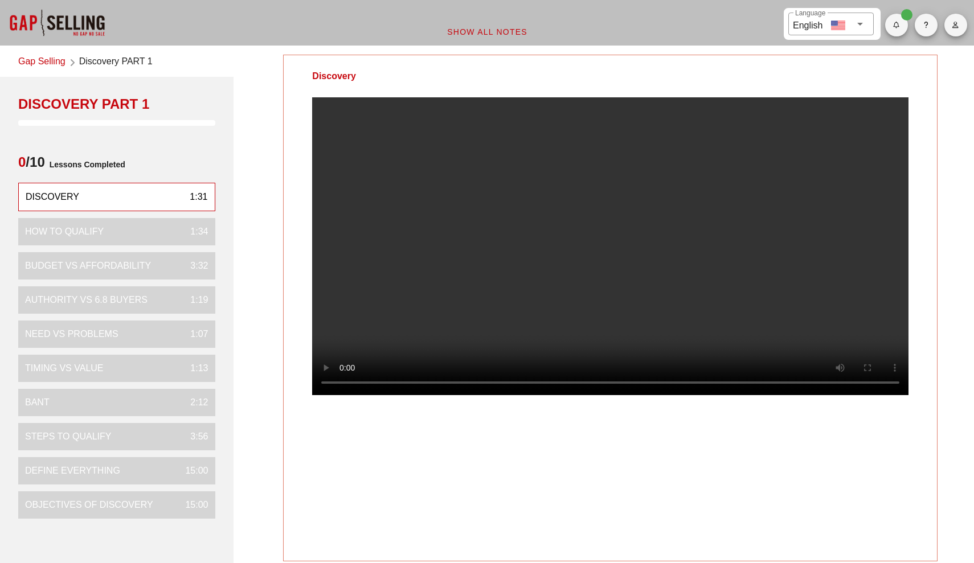
click at [31, 27] on div at bounding box center [57, 23] width 114 height 46
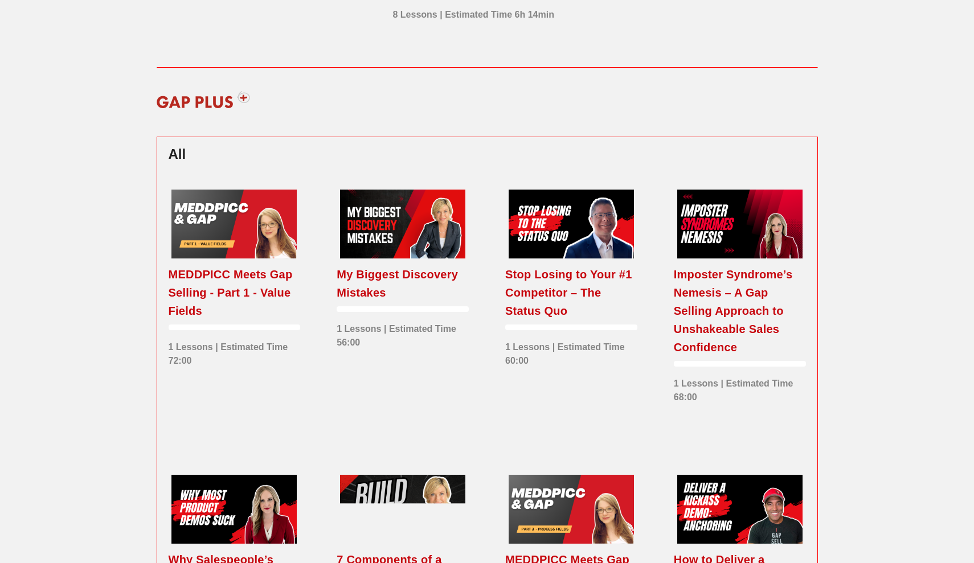
scroll to position [61, 0]
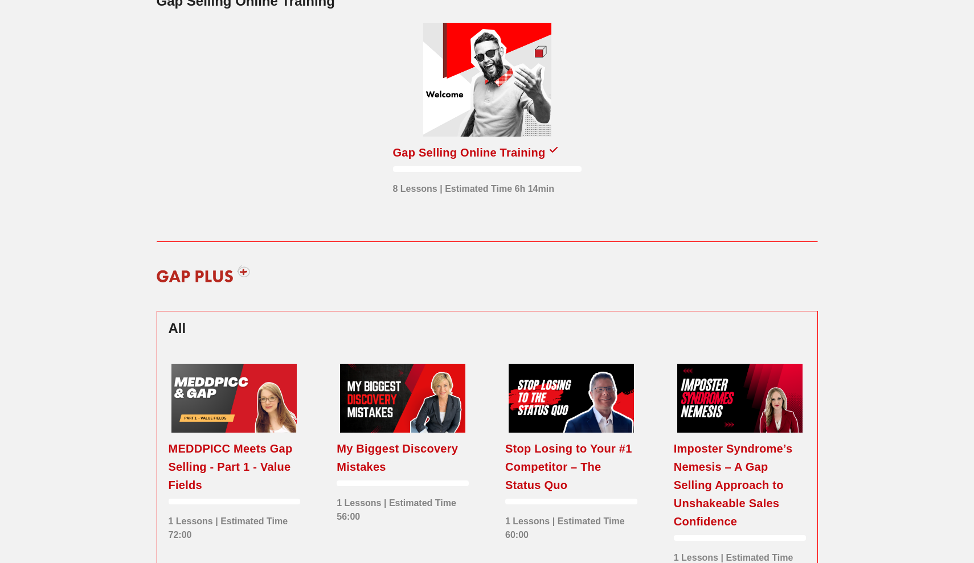
click at [481, 65] on div at bounding box center [487, 80] width 128 height 114
